Goal: Complete application form

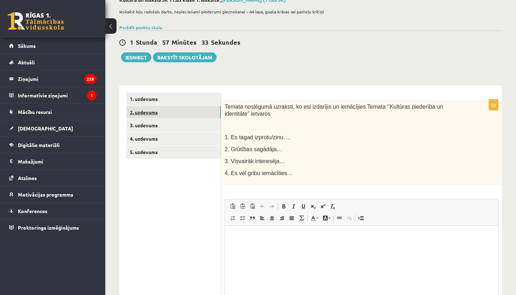
click at [149, 114] on link "2. uzdevums" at bounding box center [173, 112] width 94 height 13
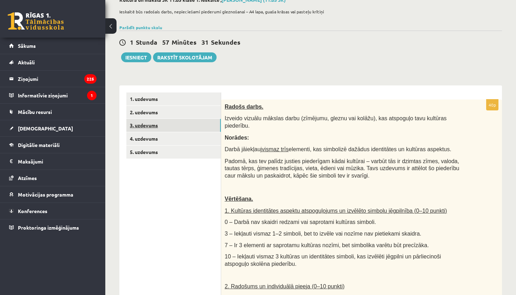
click at [150, 122] on link "3. uzdevums" at bounding box center [173, 125] width 94 height 13
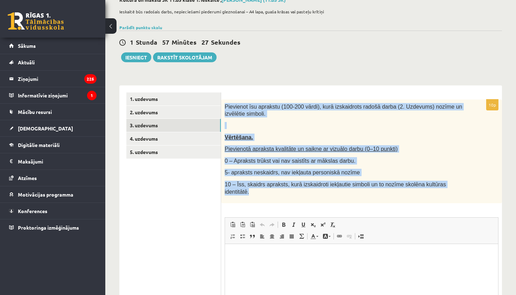
drag, startPoint x: 225, startPoint y: 104, endPoint x: 263, endPoint y: 198, distance: 101.5
click at [263, 198] on div "Pievienot īsu aprakstu (100-200 vārdi), kurā izskaidrots radošā darba (2. Uzdev…" at bounding box center [361, 151] width 281 height 104
copy div "Pievienot īsu aprakstu (100-200 vārdi), kurā izskaidrots radošā darba (2. Uzdev…"
click at [155, 112] on link "2. uzdevums" at bounding box center [173, 112] width 94 height 13
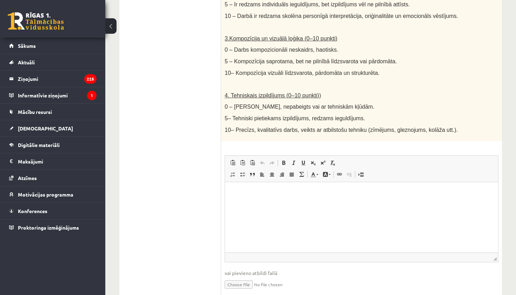
scroll to position [351, 0]
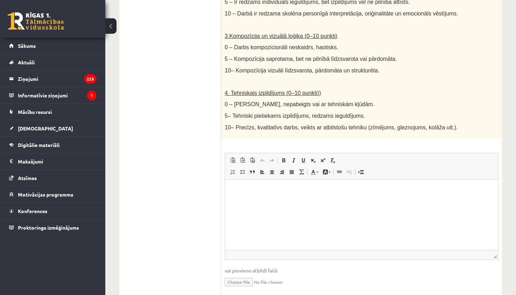
click at [244, 276] on input "file" at bounding box center [362, 281] width 274 height 14
type input "**********"
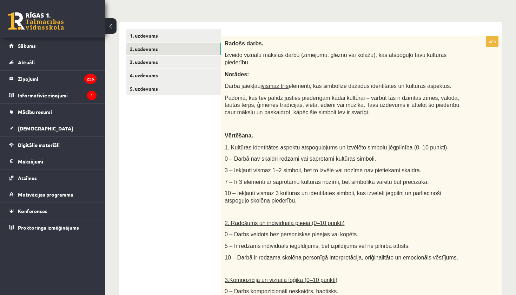
scroll to position [94, 0]
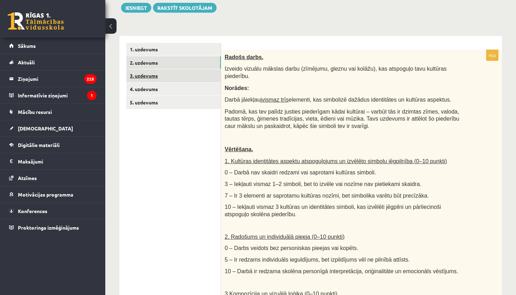
click at [140, 77] on link "3. uzdevums" at bounding box center [173, 75] width 94 height 13
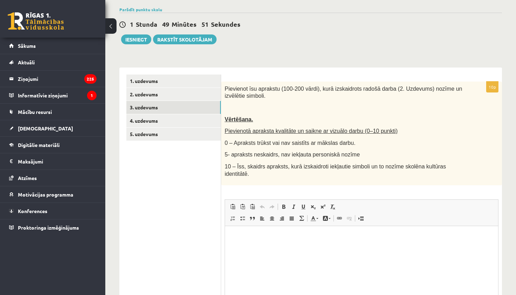
scroll to position [0, 0]
click at [250, 243] on html at bounding box center [361, 236] width 273 height 21
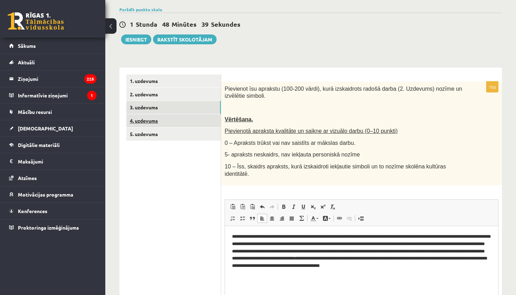
click at [140, 120] on link "4. uzdevums" at bounding box center [173, 120] width 94 height 13
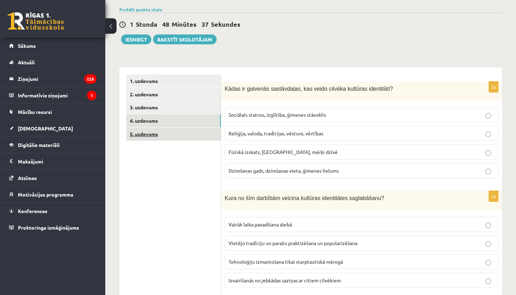
click at [148, 134] on link "5. uzdevums" at bounding box center [173, 133] width 94 height 13
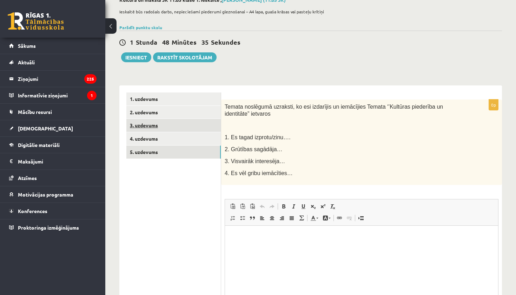
click at [142, 125] on link "3. uzdevums" at bounding box center [173, 125] width 94 height 13
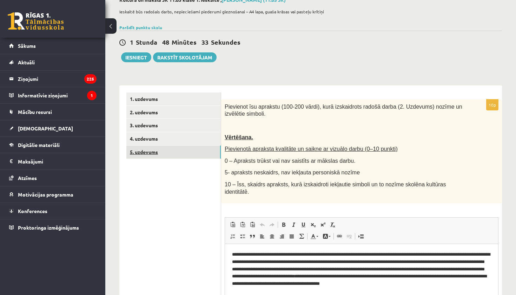
click at [147, 156] on link "5. uzdevums" at bounding box center [173, 151] width 94 height 13
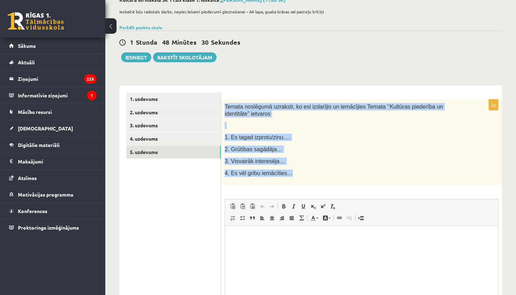
drag, startPoint x: 225, startPoint y: 106, endPoint x: 294, endPoint y: 178, distance: 99.6
click at [294, 178] on div "Temata noslēgumā uzraksti, ko esi izdarījis un iemācījies Temata ‘’Kultūras pie…" at bounding box center [361, 141] width 281 height 85
copy div "Temata noslēgumā uzraksti, ko esi izdarījis un iemācījies Temata ‘’Kultūras pie…"
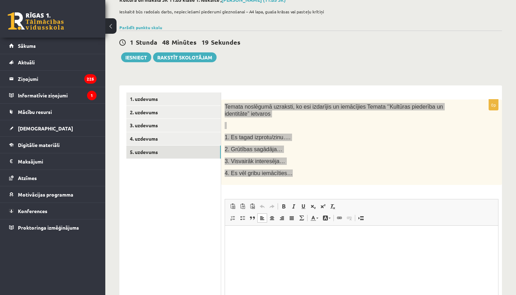
click at [259, 231] on html at bounding box center [361, 235] width 273 height 21
click at [259, 231] on html "**" at bounding box center [361, 235] width 273 height 21
click at [239, 236] on p "**" at bounding box center [361, 235] width 259 height 7
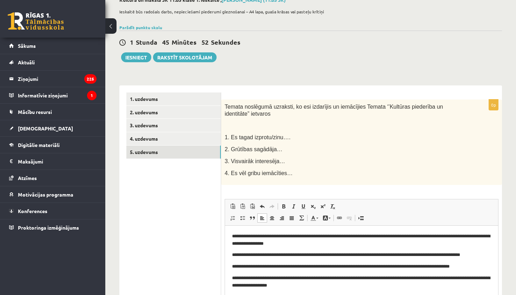
click at [174, 194] on ul "1. uzdevums 2. uzdevums 3. uzdevums 4. uzdevums 5. uzdevums" at bounding box center [173, 218] width 95 height 252
click at [147, 137] on link "4. uzdevums" at bounding box center [173, 138] width 94 height 13
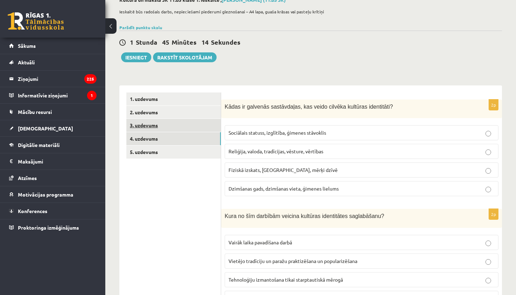
click at [150, 124] on link "3. uzdevums" at bounding box center [173, 125] width 94 height 13
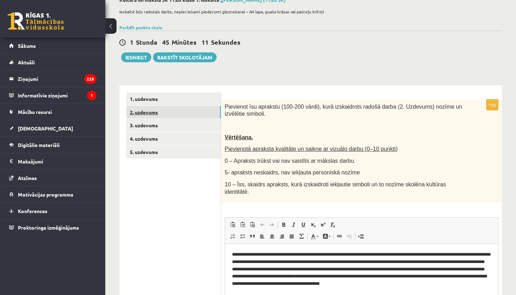
click at [155, 116] on link "2. uzdevums" at bounding box center [173, 112] width 94 height 13
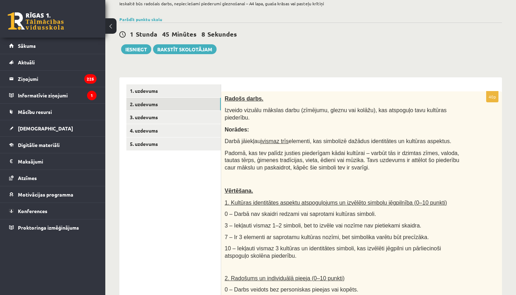
scroll to position [58, 0]
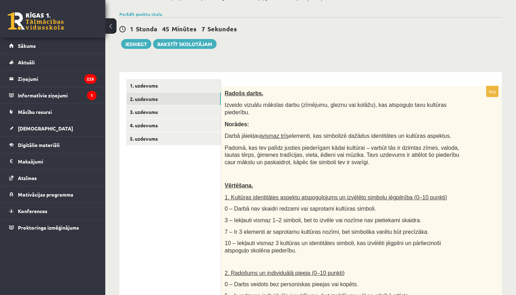
drag, startPoint x: 516, startPoint y: 46, endPoint x: 514, endPoint y: 70, distance: 23.6
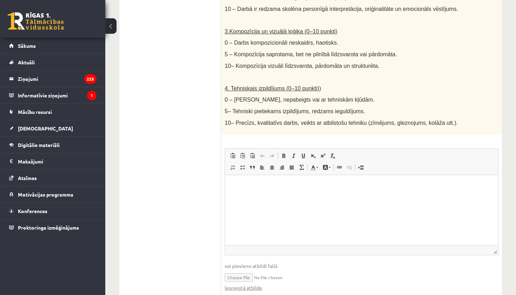
scroll to position [377, 0]
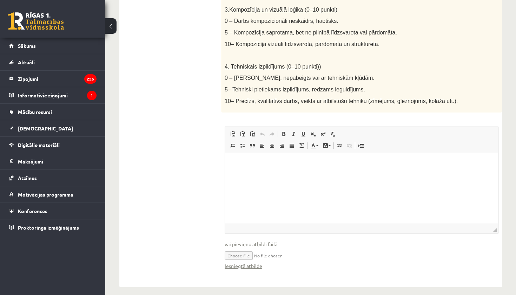
click at [244, 248] on input "file" at bounding box center [362, 255] width 274 height 14
type input "**********"
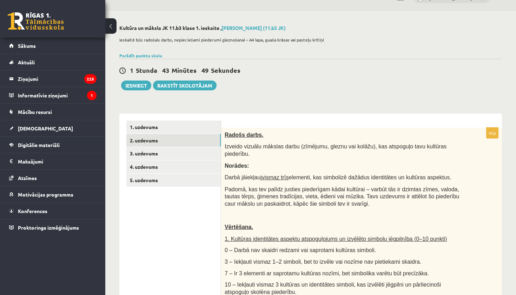
scroll to position [12, 0]
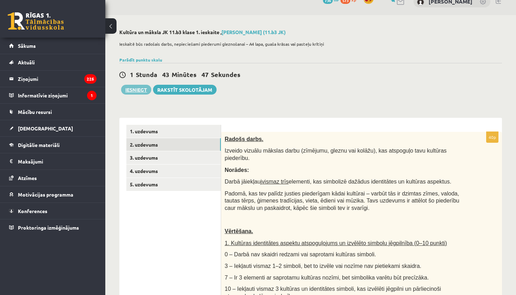
click at [137, 90] on button "Iesniegt" at bounding box center [136, 90] width 30 height 10
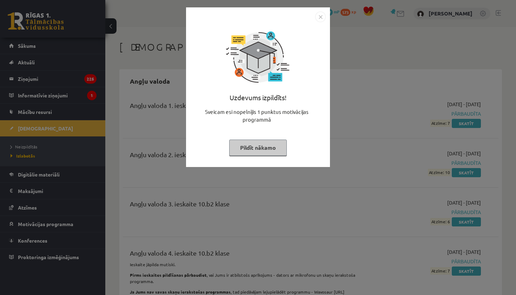
click at [323, 18] on img "Close" at bounding box center [320, 17] width 11 height 11
